Goal: Transaction & Acquisition: Download file/media

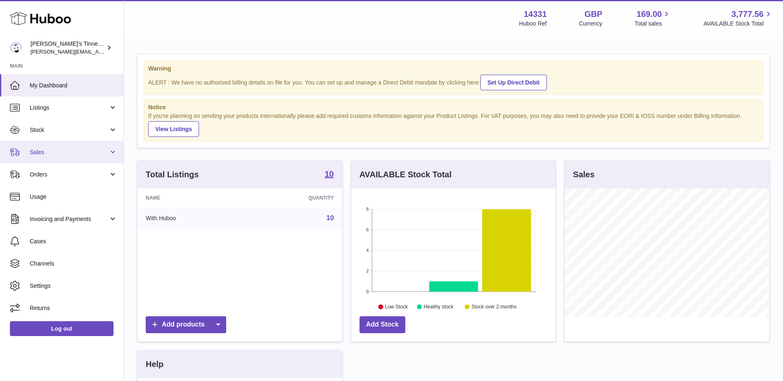
scroll to position [129, 204]
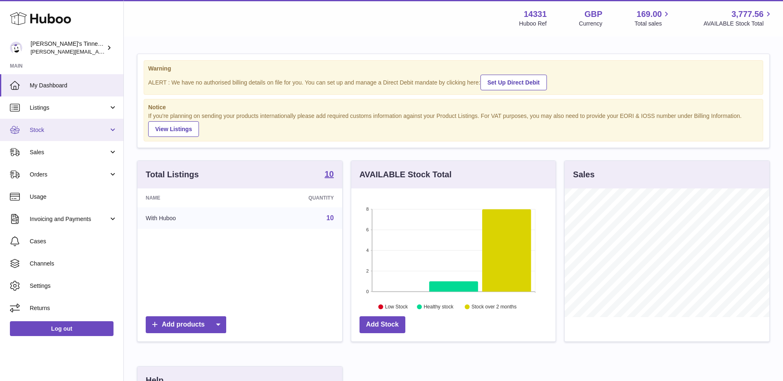
click at [77, 130] on span "Stock" at bounding box center [69, 130] width 79 height 8
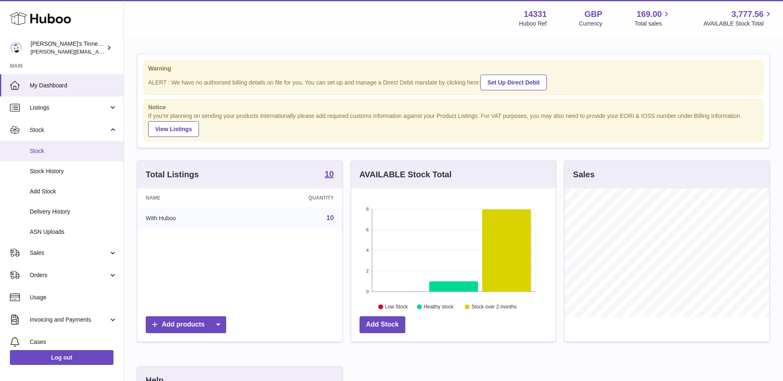
click at [70, 148] on span "Stock" at bounding box center [73, 151] width 87 height 8
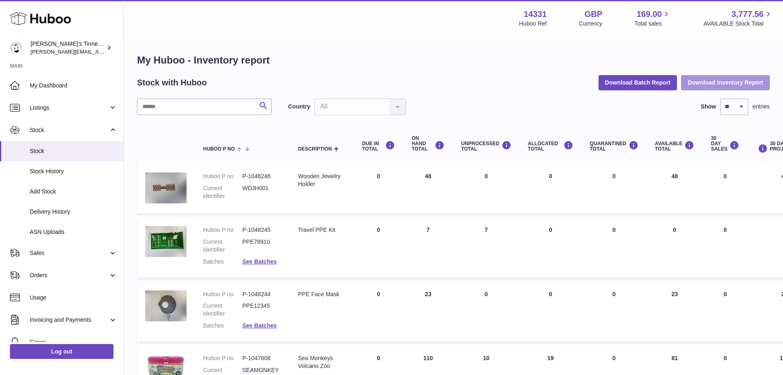
click at [715, 86] on button "Download Inventory Report" at bounding box center [725, 82] width 89 height 15
click at [522, 64] on h1 "My Huboo - Inventory report" at bounding box center [453, 60] width 632 height 13
